Goal: Information Seeking & Learning: Learn about a topic

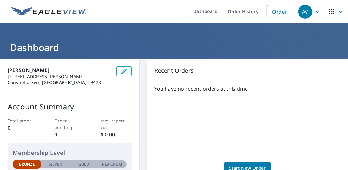
click at [329, 9] on icon "button" at bounding box center [331, 11] width 5 height 5
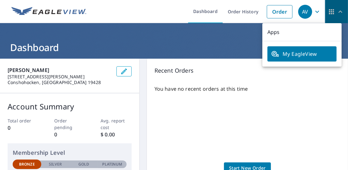
click at [329, 9] on icon "button" at bounding box center [331, 11] width 5 height 5
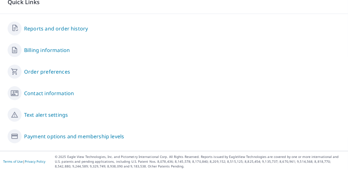
scroll to position [267, 0]
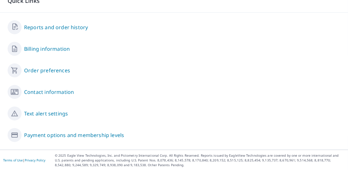
click at [113, 135] on link "Payment options and membership levels" at bounding box center [74, 135] width 100 height 8
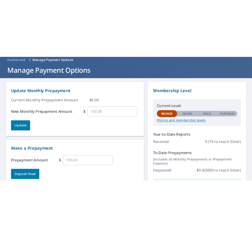
scroll to position [26, 0]
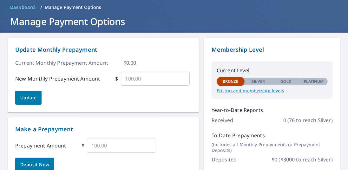
click at [227, 92] on p "Pricing and membership levels" at bounding box center [272, 91] width 111 height 6
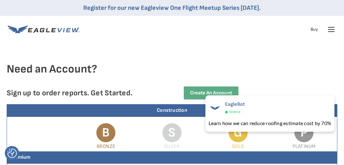
click at [300, 75] on h4 "Need an Account?" at bounding box center [172, 74] width 330 height 24
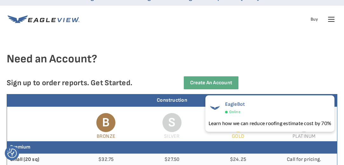
scroll to position [10, 0]
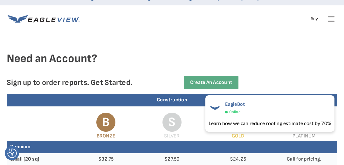
click at [329, 21] on icon at bounding box center [331, 21] width 6 height 0
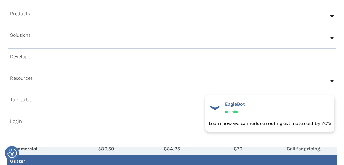
scroll to position [63, 0]
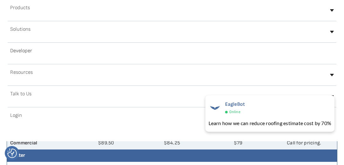
click at [122, 58] on link "Developer" at bounding box center [172, 53] width 328 height 15
